Goal: Task Accomplishment & Management: Manage account settings

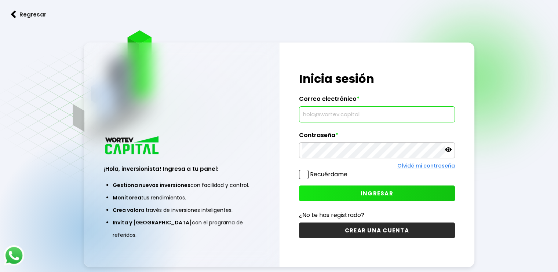
click at [336, 117] on input "text" at bounding box center [376, 114] width 149 height 15
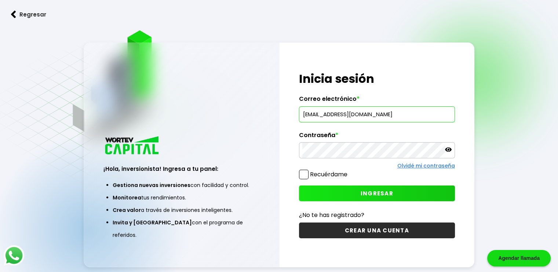
type input "[EMAIL_ADDRESS][DOMAIN_NAME]"
click at [374, 192] on span "INGRESAR" at bounding box center [376, 194] width 33 height 8
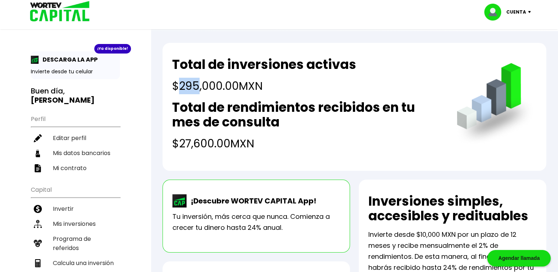
drag, startPoint x: 180, startPoint y: 85, endPoint x: 199, endPoint y: 87, distance: 19.9
click at [199, 87] on h4 "$295,000.00 MXN" at bounding box center [264, 86] width 184 height 17
click at [187, 88] on h4 "$295,000.00 MXN" at bounding box center [264, 86] width 184 height 17
drag, startPoint x: 179, startPoint y: 89, endPoint x: 195, endPoint y: 89, distance: 16.1
click at [195, 89] on h4 "$295,000.00 MXN" at bounding box center [264, 86] width 184 height 17
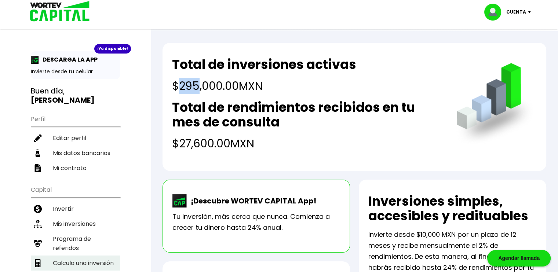
click at [101, 256] on li "Calcula una inversión" at bounding box center [75, 263] width 89 height 15
select select "1"
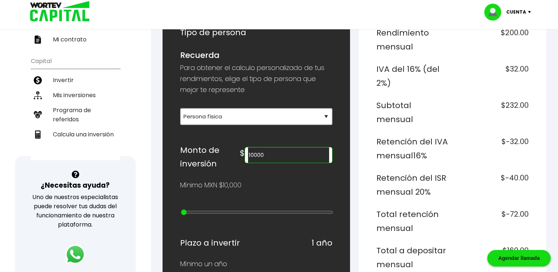
scroll to position [147, 0]
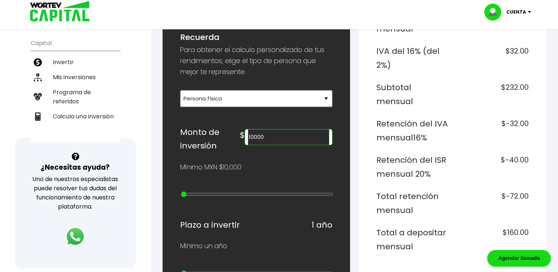
click at [261, 138] on div "10000" at bounding box center [289, 137] width 88 height 16
click at [262, 138] on input "10000" at bounding box center [288, 136] width 81 height 15
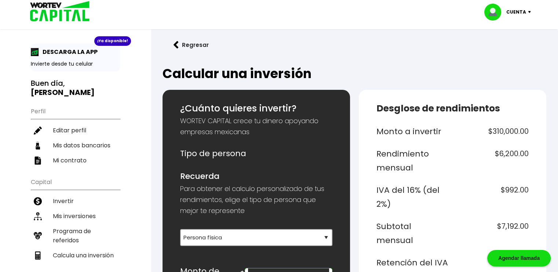
scroll to position [0, 0]
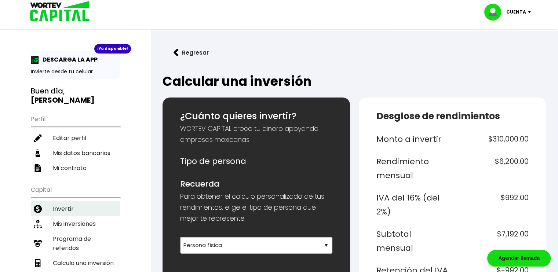
type input "310000"
click at [65, 201] on li "Invertir" at bounding box center [75, 208] width 89 height 15
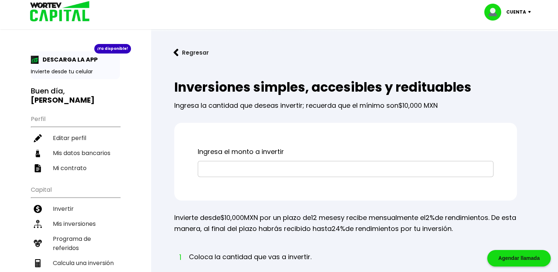
click at [267, 170] on input "text" at bounding box center [345, 168] width 289 height 15
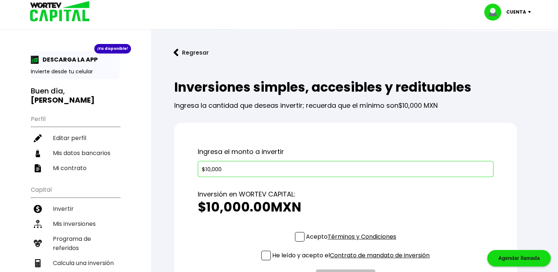
click at [209, 171] on input "$10,000" at bounding box center [345, 168] width 289 height 15
type input "$15,000"
click at [325, 136] on div "Ingresa el monto a invertir $15,000 Inversión en WORTEV CAPITAL: $15,000.00 MXN…" at bounding box center [345, 218] width 342 height 190
click at [90, 216] on li "Mis inversiones" at bounding box center [75, 223] width 89 height 15
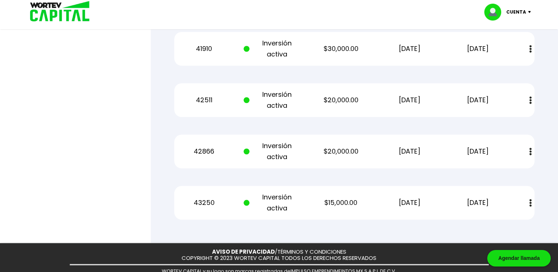
scroll to position [639, 0]
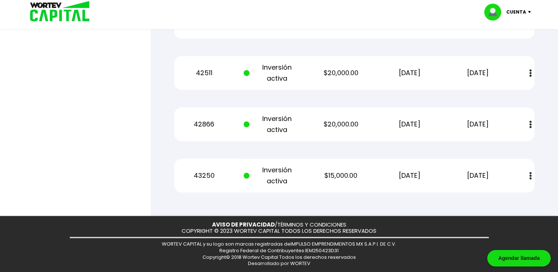
click at [532, 176] on button at bounding box center [530, 176] width 10 height 16
click at [500, 195] on link "Estado de cuenta" at bounding box center [480, 195] width 51 height 9
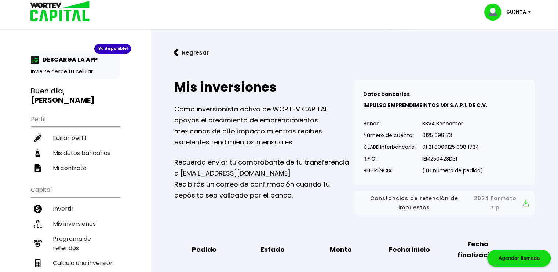
scroll to position [0, 0]
click at [194, 51] on button "Regresar" at bounding box center [190, 52] width 57 height 19
